Goal: Task Accomplishment & Management: Use online tool/utility

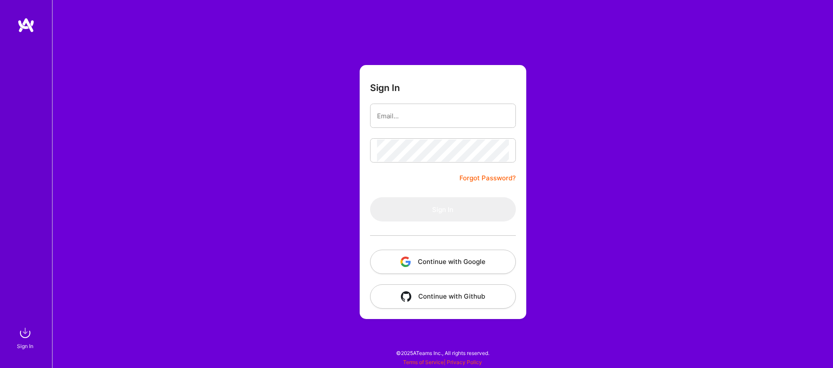
click at [449, 260] on button "Continue with Google" at bounding box center [443, 262] width 146 height 24
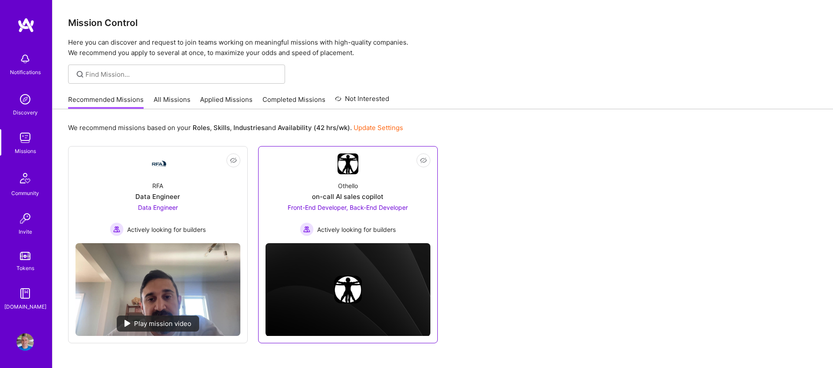
click at [395, 190] on div "Othello on-call AI sales copilot Front-End Developer, Back-End Developer Active…" at bounding box center [348, 205] width 165 height 62
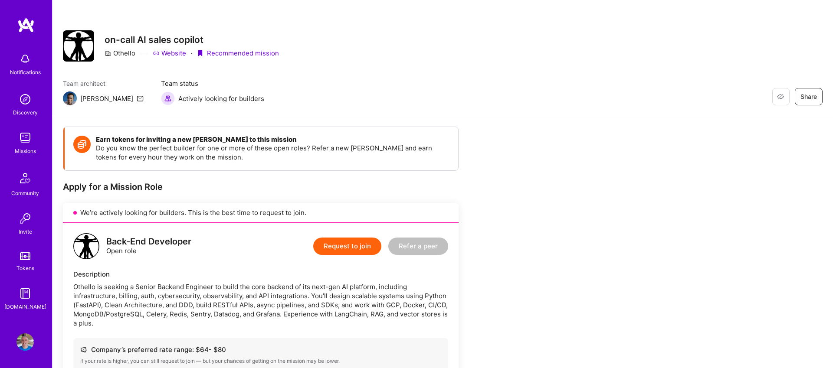
scroll to position [1, 0]
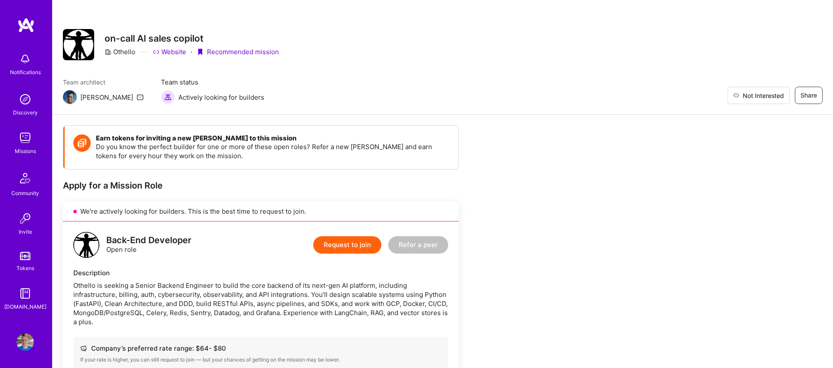
click at [759, 98] on span "Not Interested" at bounding box center [763, 95] width 41 height 9
click at [28, 139] on img at bounding box center [24, 137] width 17 height 17
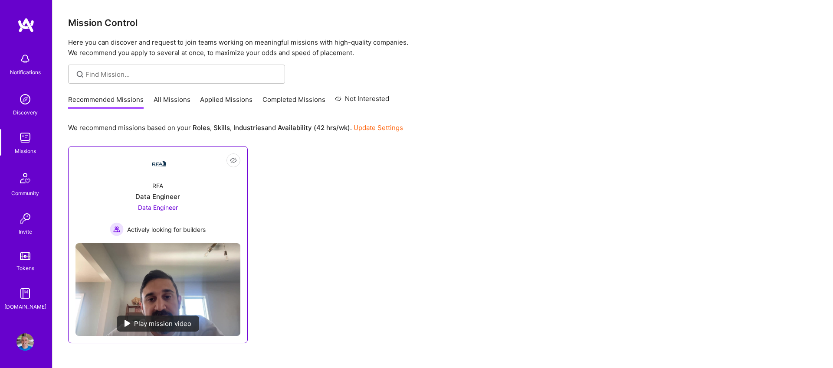
click at [226, 194] on div "RFA Data Engineer Data Engineer Actively looking for builders" at bounding box center [158, 205] width 165 height 62
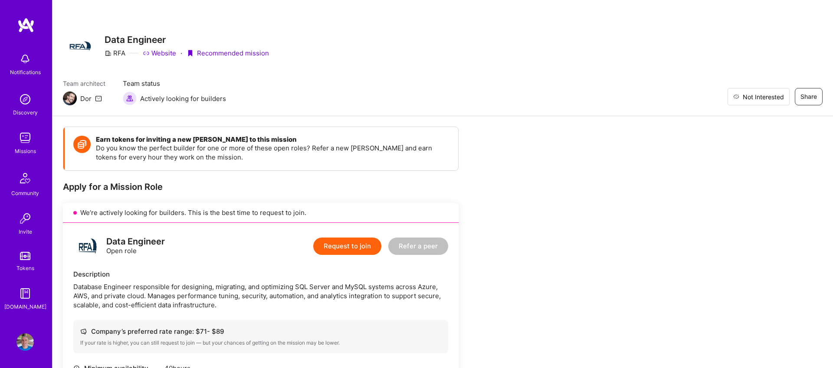
click at [771, 99] on span "Not Interested" at bounding box center [763, 96] width 41 height 9
click at [17, 138] on img at bounding box center [24, 137] width 17 height 17
